Goal: Register for event/course

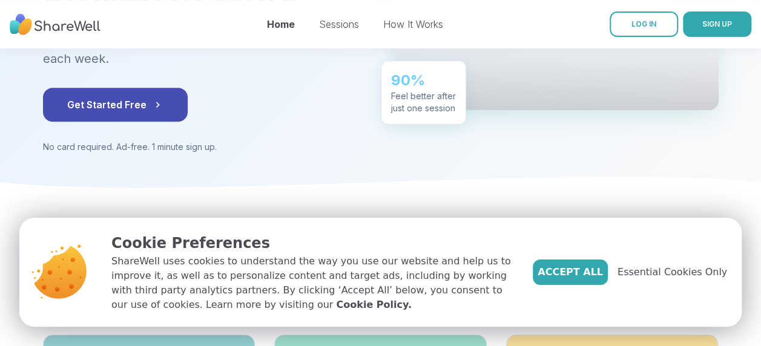
scroll to position [292, 0]
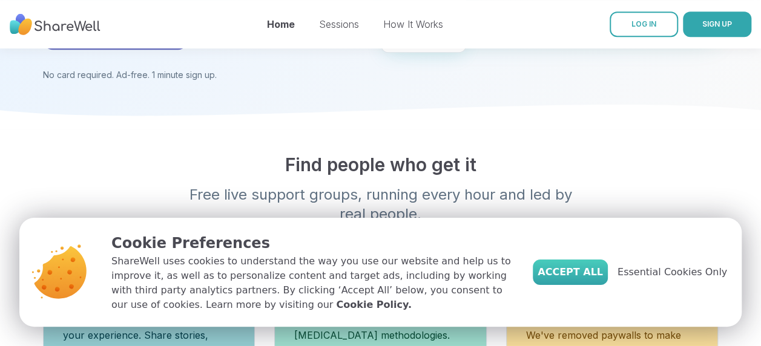
click at [593, 277] on span "Accept All" at bounding box center [569, 272] width 65 height 15
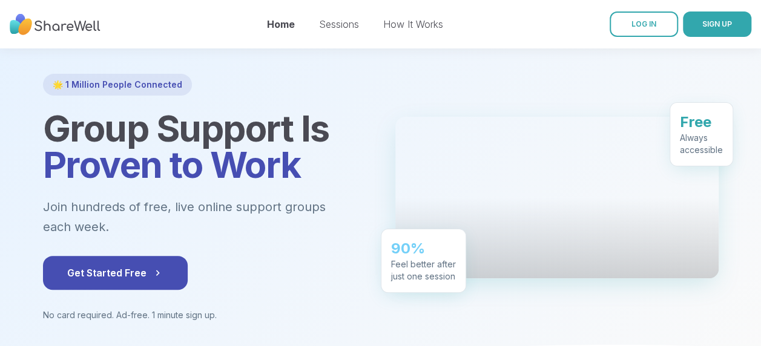
scroll to position [56, 0]
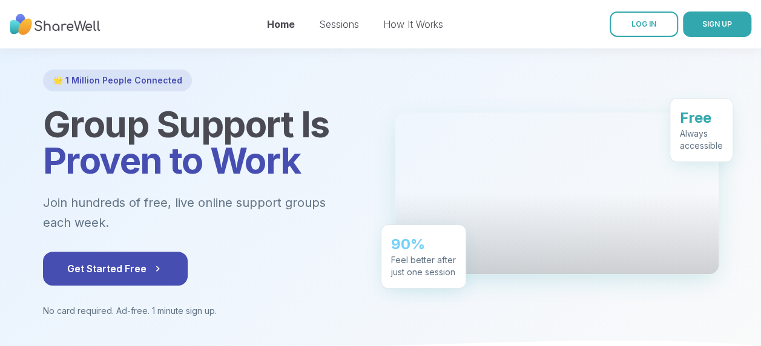
click at [347, 18] on div "Sessions" at bounding box center [339, 24] width 40 height 15
click at [336, 28] on link "Sessions" at bounding box center [339, 24] width 40 height 12
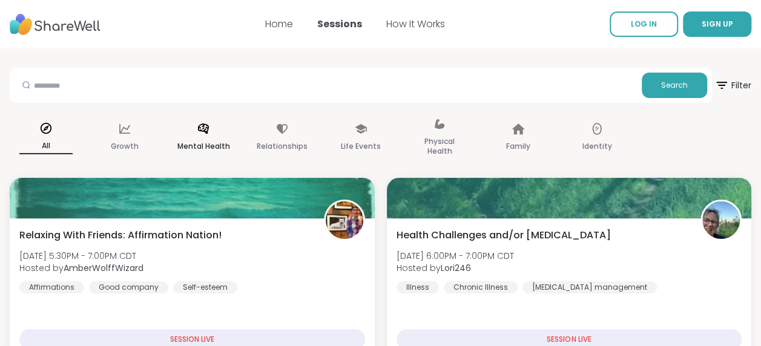
click at [206, 151] on p "Mental Health" at bounding box center [203, 146] width 53 height 15
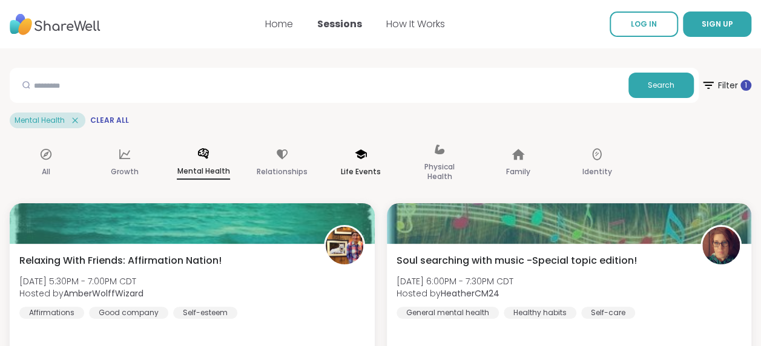
click at [364, 166] on p "Life Events" at bounding box center [361, 172] width 40 height 15
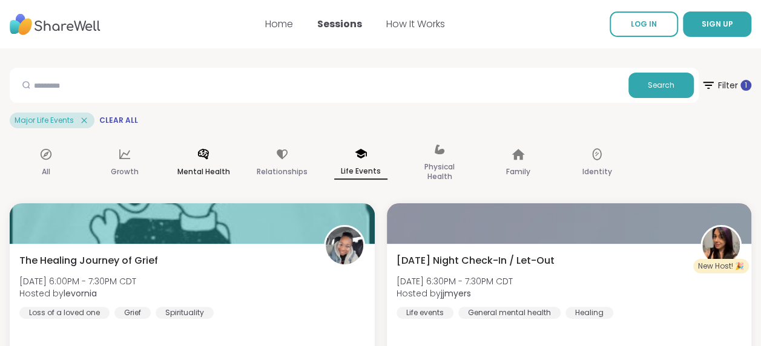
click at [188, 161] on div "Mental Health" at bounding box center [203, 163] width 73 height 61
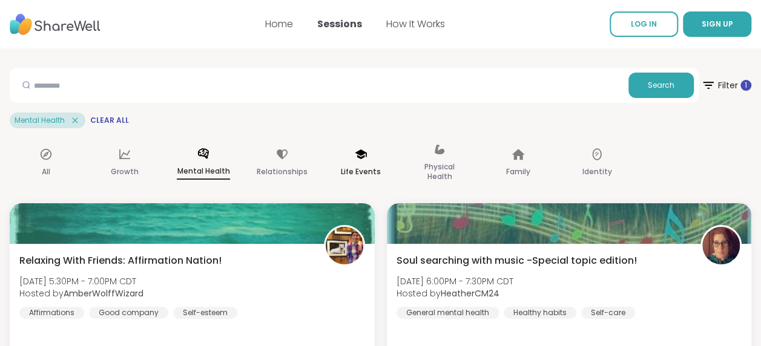
click at [368, 164] on div "Life Events" at bounding box center [360, 163] width 73 height 61
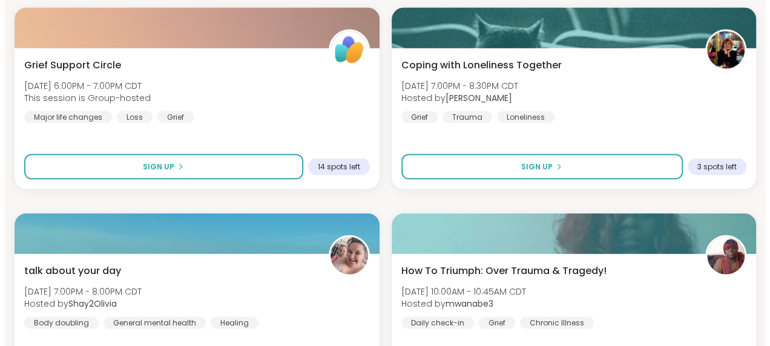
scroll to position [1229, 0]
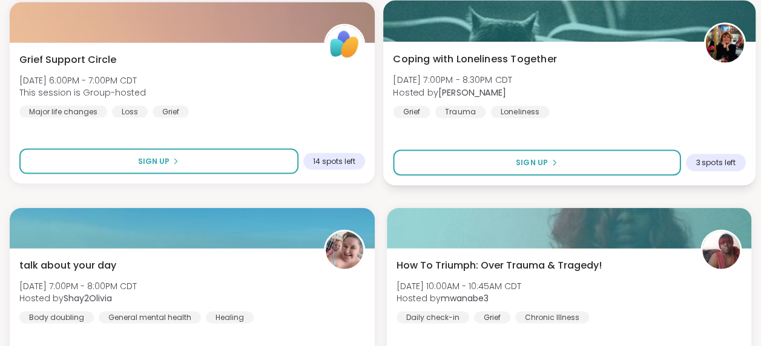
click at [637, 110] on div "Coping with Loneliness Together [DATE] 7:00PM - 8:30PM CDT Hosted by [PERSON_NA…" at bounding box center [569, 85] width 352 height 67
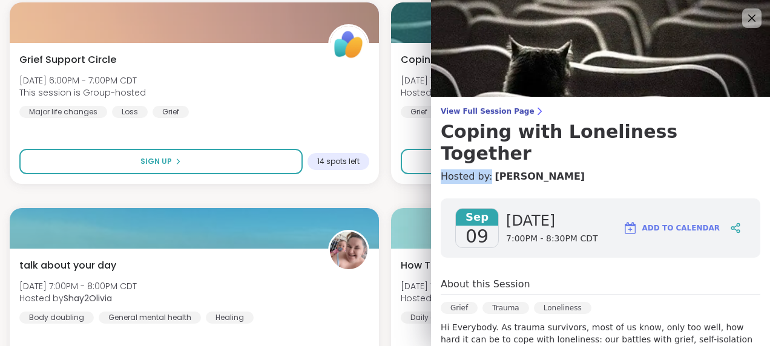
drag, startPoint x: 749, startPoint y: 132, endPoint x: 754, endPoint y: 148, distance: 15.9
click at [754, 148] on div "View Full Session Page Coping with Loneliness Together Hosted by: [PERSON_NAME]…" at bounding box center [600, 173] width 339 height 346
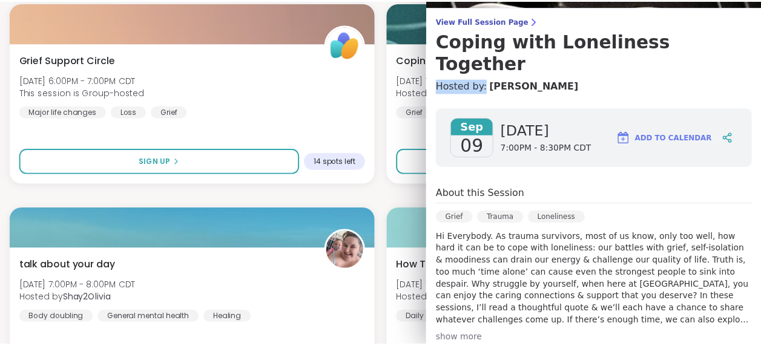
scroll to position [0, 0]
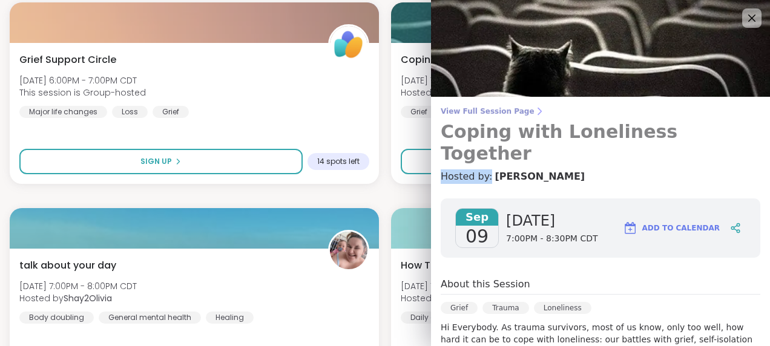
click at [489, 114] on span "View Full Session Page" at bounding box center [599, 111] width 319 height 10
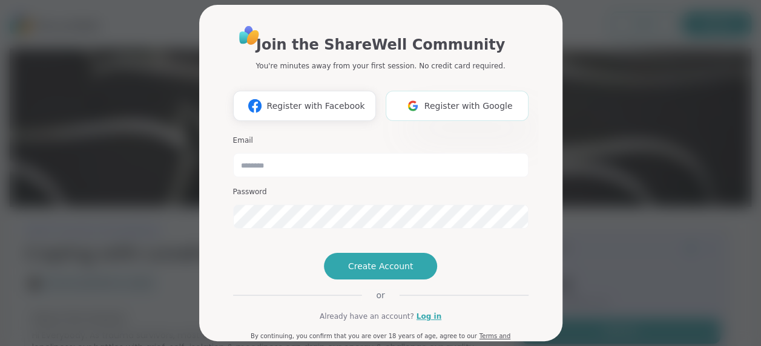
click at [454, 100] on span "Register with Google" at bounding box center [468, 106] width 88 height 13
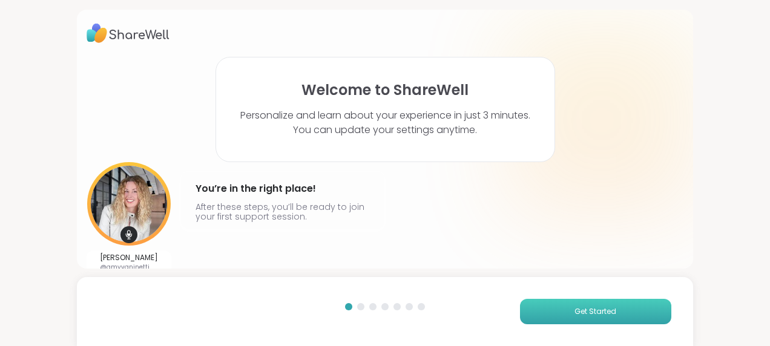
click at [569, 322] on button "Get Started" at bounding box center [595, 311] width 151 height 25
